Goal: Find specific page/section: Find specific page/section

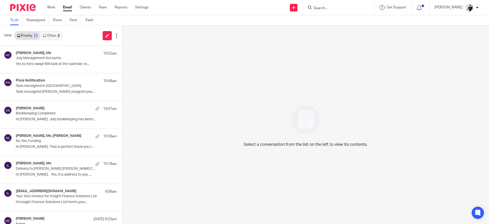
click at [57, 37] on link "Other 4" at bounding box center [51, 36] width 22 height 8
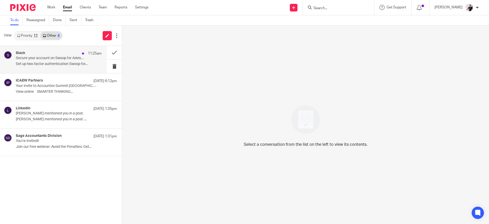
click at [87, 55] on div "Slack 11:25am" at bounding box center [59, 53] width 86 height 5
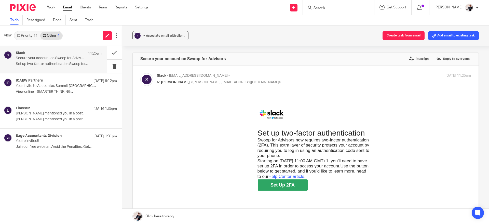
click at [115, 52] on button at bounding box center [114, 52] width 15 height 13
click at [112, 52] on button at bounding box center [114, 52] width 15 height 13
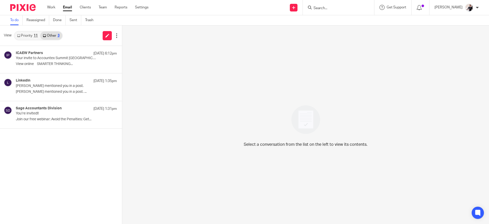
click at [34, 38] on link "Priority 11" at bounding box center [28, 36] width 26 height 8
